Goal: Communication & Community: Share content

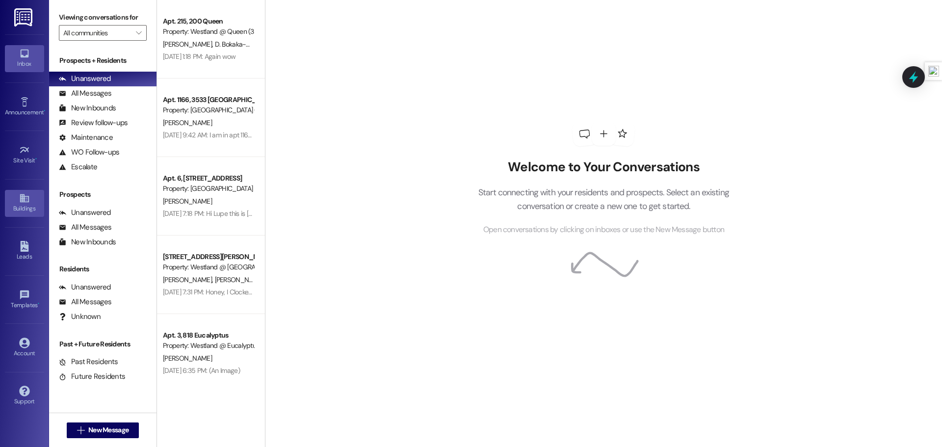
click at [24, 205] on div "Buildings" at bounding box center [24, 209] width 49 height 10
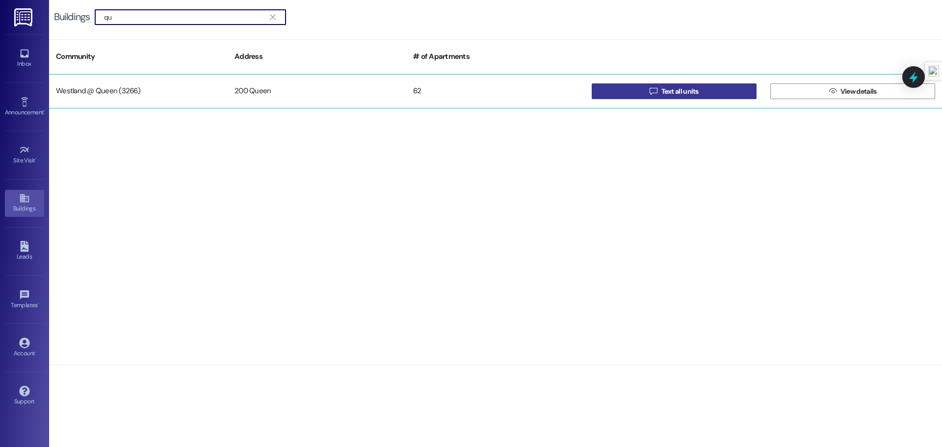
type input "qu"
click at [630, 84] on button " Text all units" at bounding box center [673, 91] width 165 height 16
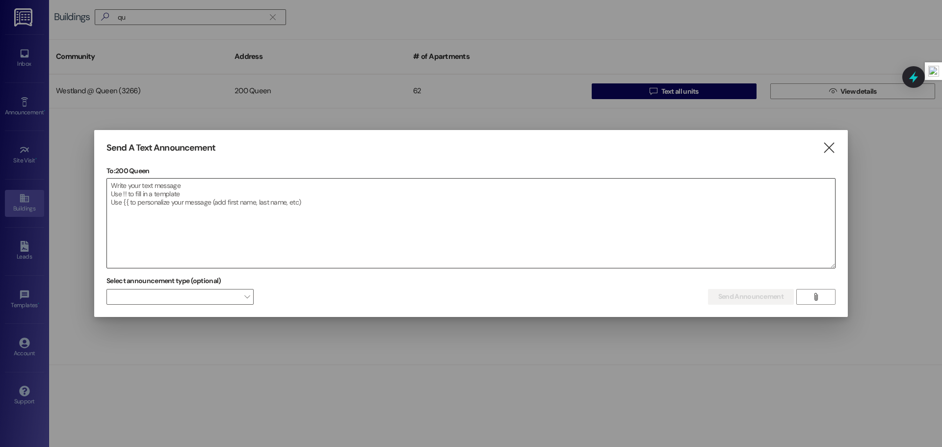
click at [358, 191] on textarea at bounding box center [471, 223] width 728 height 89
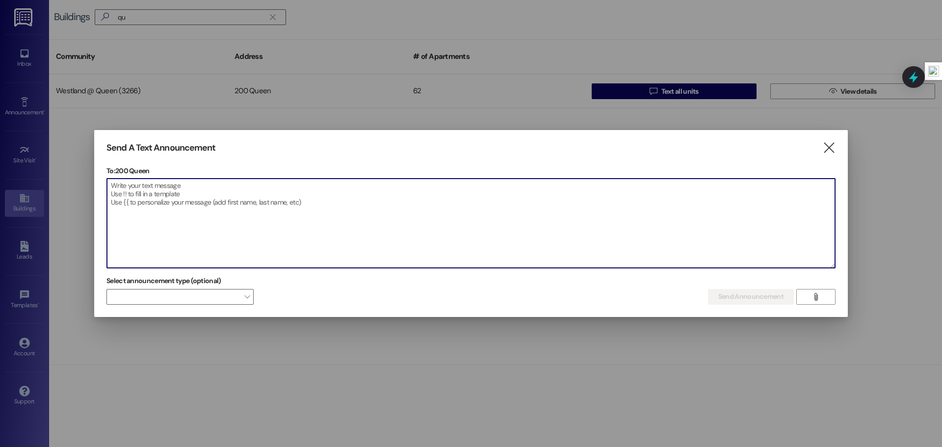
paste textarea "Westland Management: Final warning — trash must be placed inside bins only. A f…"
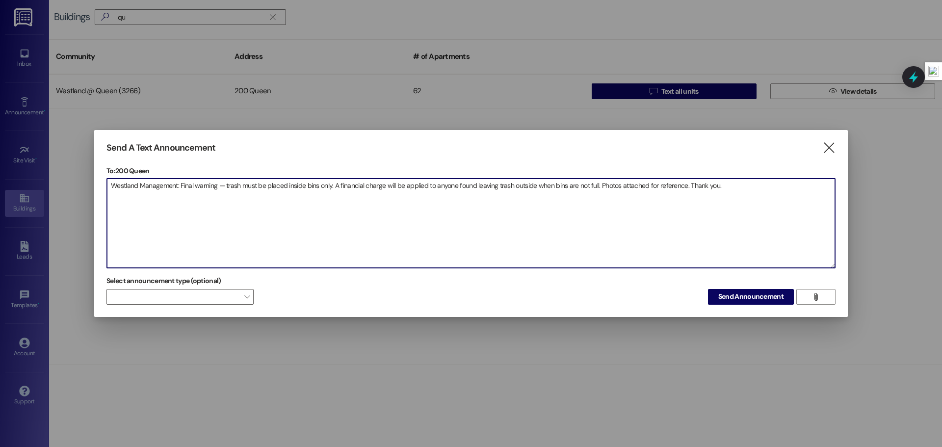
type textarea "Westland Management: Final warning — trash must be placed inside bins only. A f…"
click at [824, 296] on button "" at bounding box center [815, 297] width 39 height 16
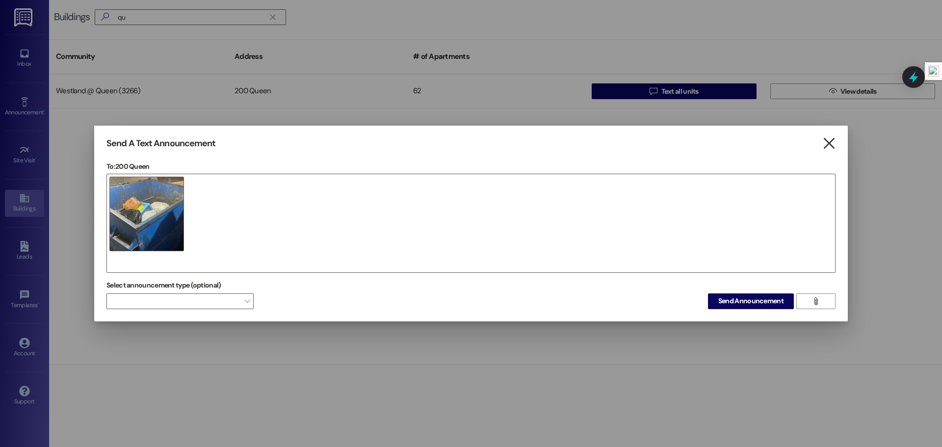
click at [833, 144] on icon "" at bounding box center [828, 143] width 13 height 10
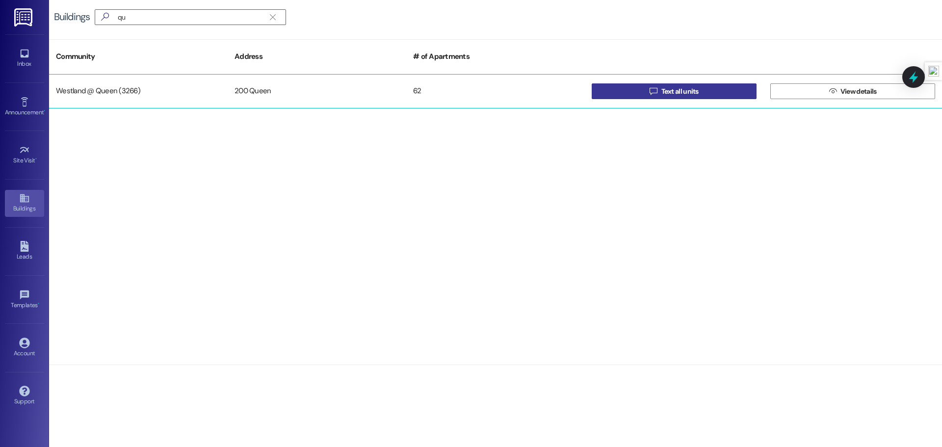
click at [682, 93] on span "Text all units" at bounding box center [679, 91] width 37 height 10
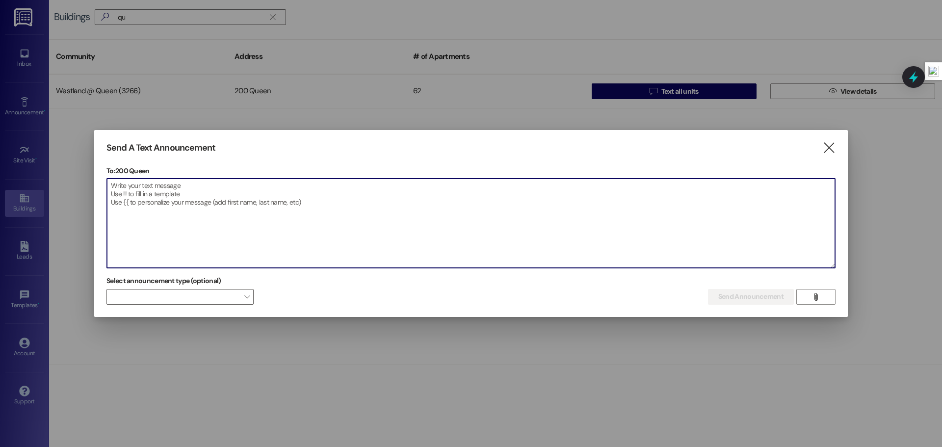
click at [209, 201] on textarea at bounding box center [471, 223] width 728 height 89
paste textarea "Westland Management: Final warning — trash must be placed inside bins only. A f…"
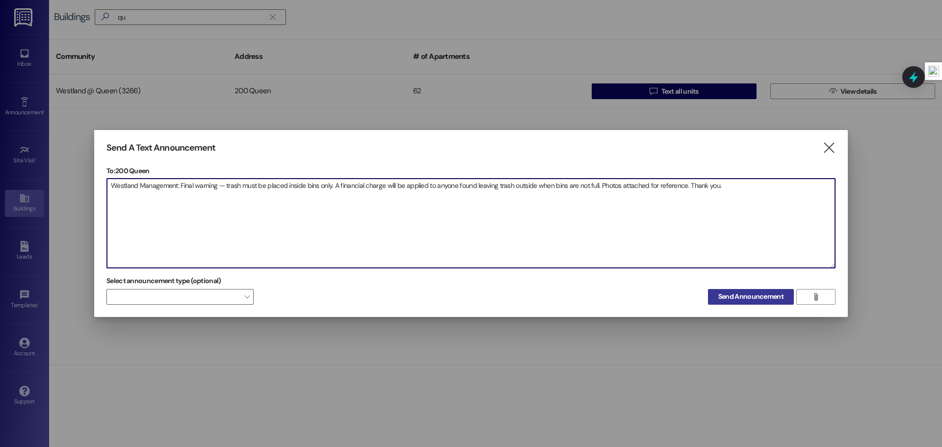
type textarea "Westland Management: Final warning — trash must be placed inside bins only. A f…"
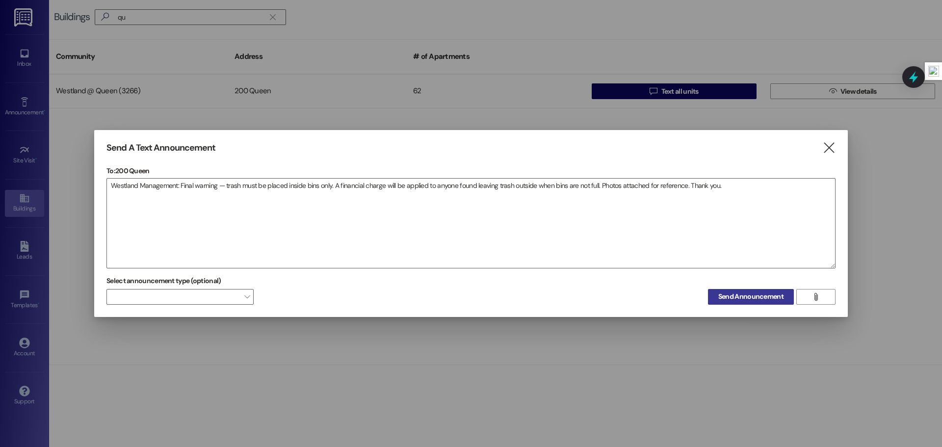
click at [722, 296] on span "Send Announcement" at bounding box center [750, 296] width 65 height 10
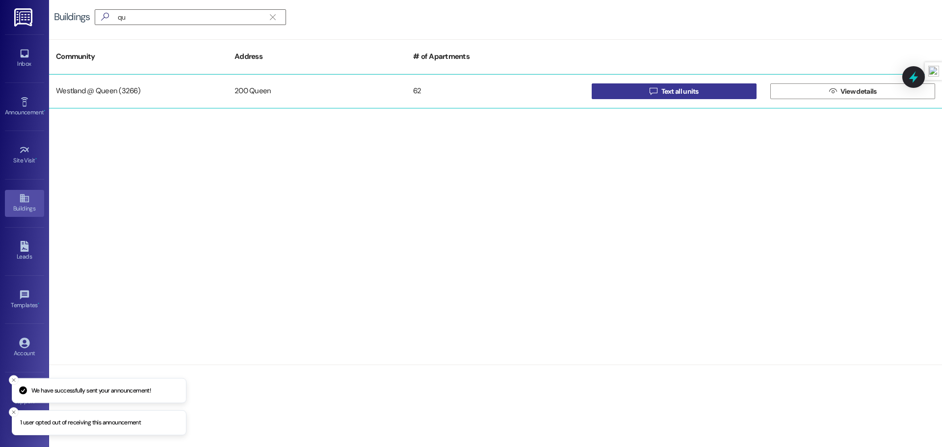
click at [635, 91] on button " Text all units" at bounding box center [673, 91] width 165 height 16
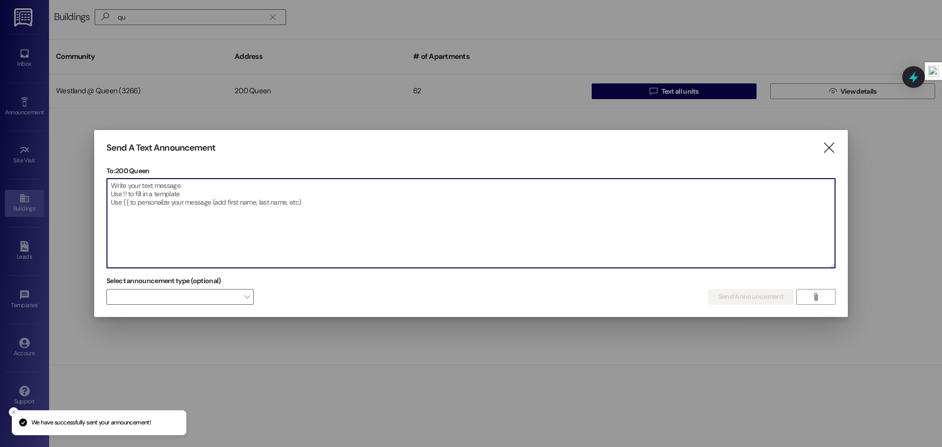
click at [364, 196] on textarea at bounding box center [471, 223] width 728 height 89
paste textarea "Westland Management: Última advertencia — la basura debe colocarse dentro de lo…"
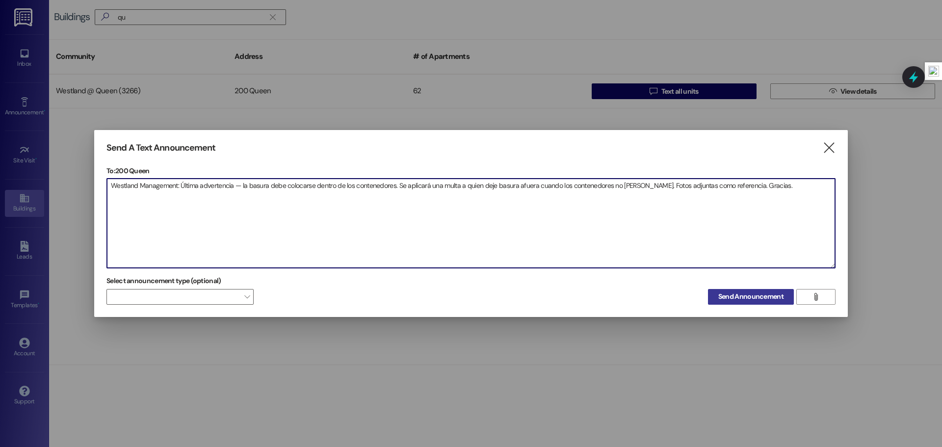
type textarea "Westland Management: Última advertencia — la basura debe colocarse dentro de lo…"
click at [734, 300] on span "Send Announcement" at bounding box center [750, 296] width 65 height 10
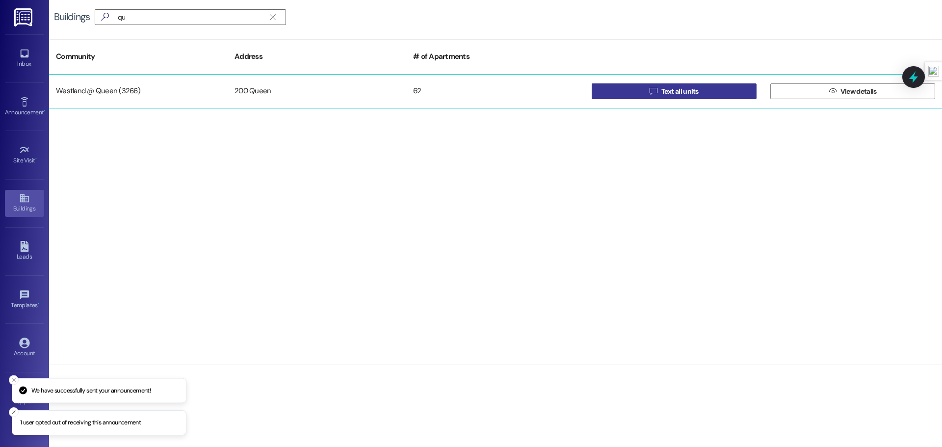
click at [666, 90] on span "Text all units" at bounding box center [679, 91] width 37 height 10
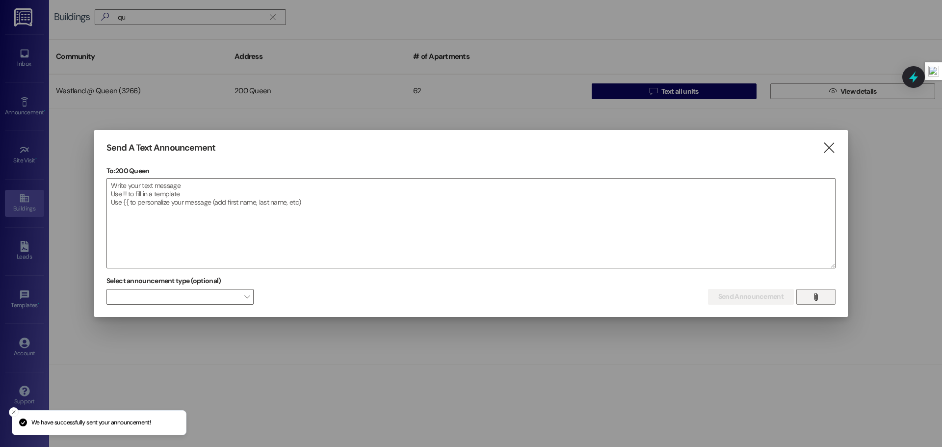
click at [806, 296] on button "" at bounding box center [815, 297] width 39 height 16
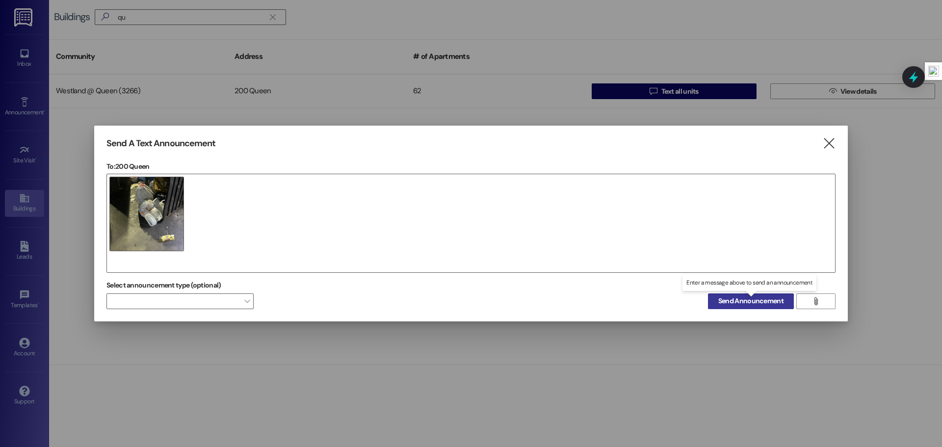
click at [752, 300] on span "Send Announcement" at bounding box center [750, 301] width 65 height 10
